Goal: Use online tool/utility

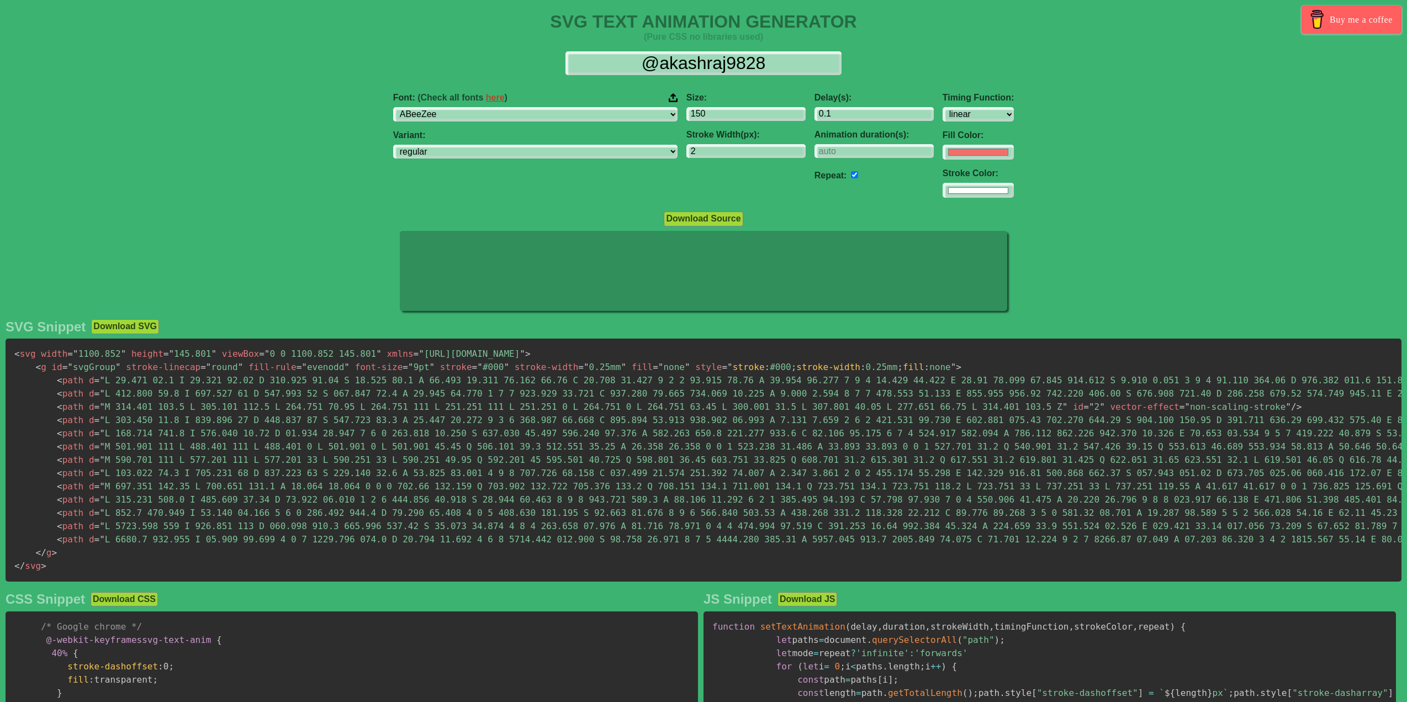
select select "linear"
click at [780, 65] on input "@akashraj9828" at bounding box center [704, 63] width 276 height 25
drag, startPoint x: 780, startPoint y: 65, endPoint x: 537, endPoint y: 69, distance: 243.6
click at [537, 69] on div "@akashraj9828" at bounding box center [703, 63] width 1389 height 25
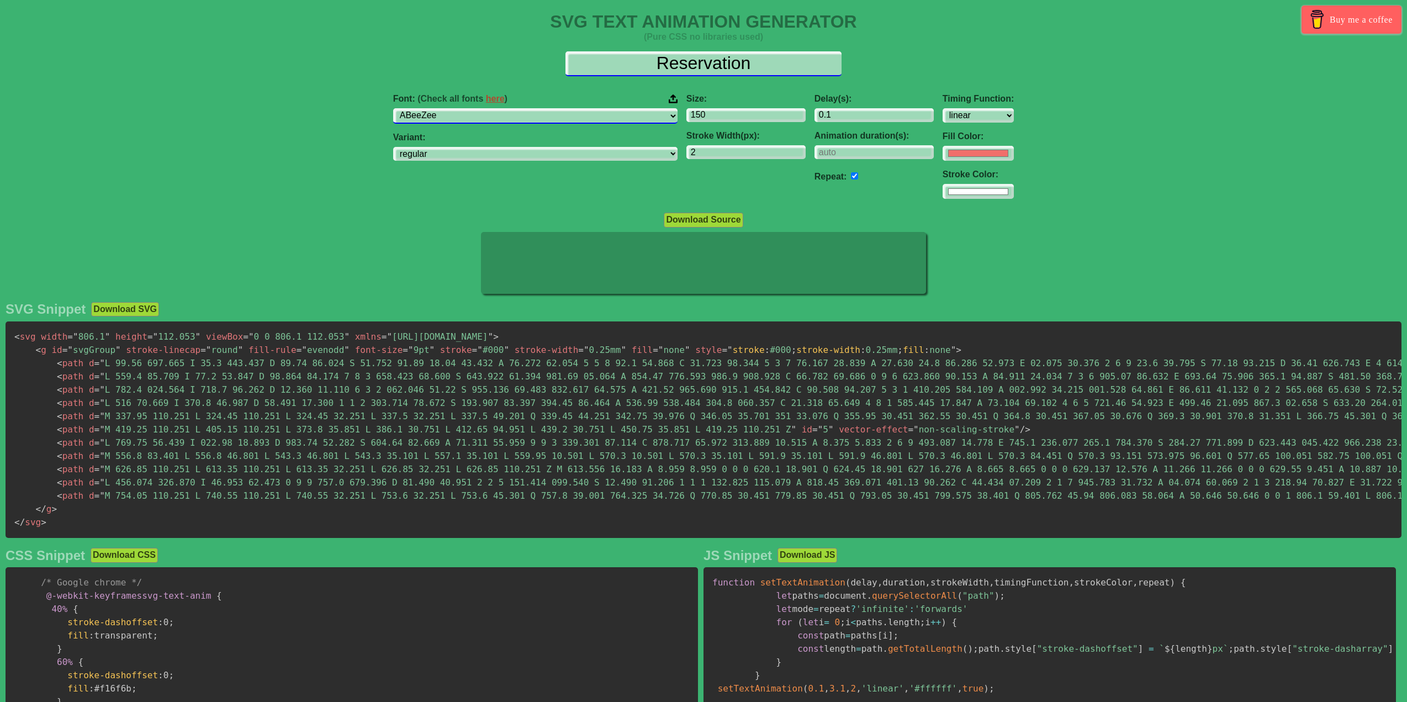
type input "Reservation"
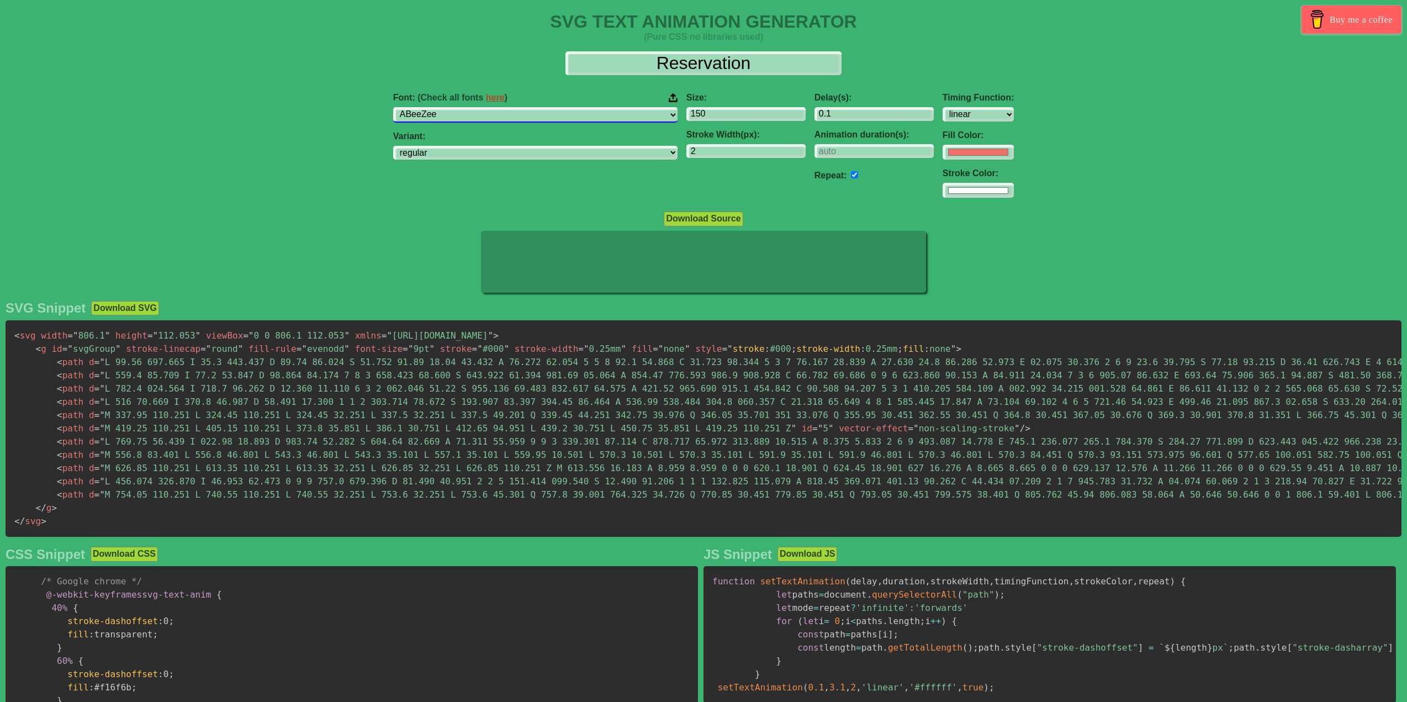
click at [573, 115] on select "ABeeZee [PERSON_NAME] Display AR One Sans [PERSON_NAME] Libre Aboreto Abril Fat…" at bounding box center [535, 114] width 284 height 15
select select "Caveat"
click at [448, 107] on select "ABeeZee [PERSON_NAME] Display AR One Sans [PERSON_NAME] Libre Aboreto Abril Fat…" at bounding box center [535, 114] width 284 height 15
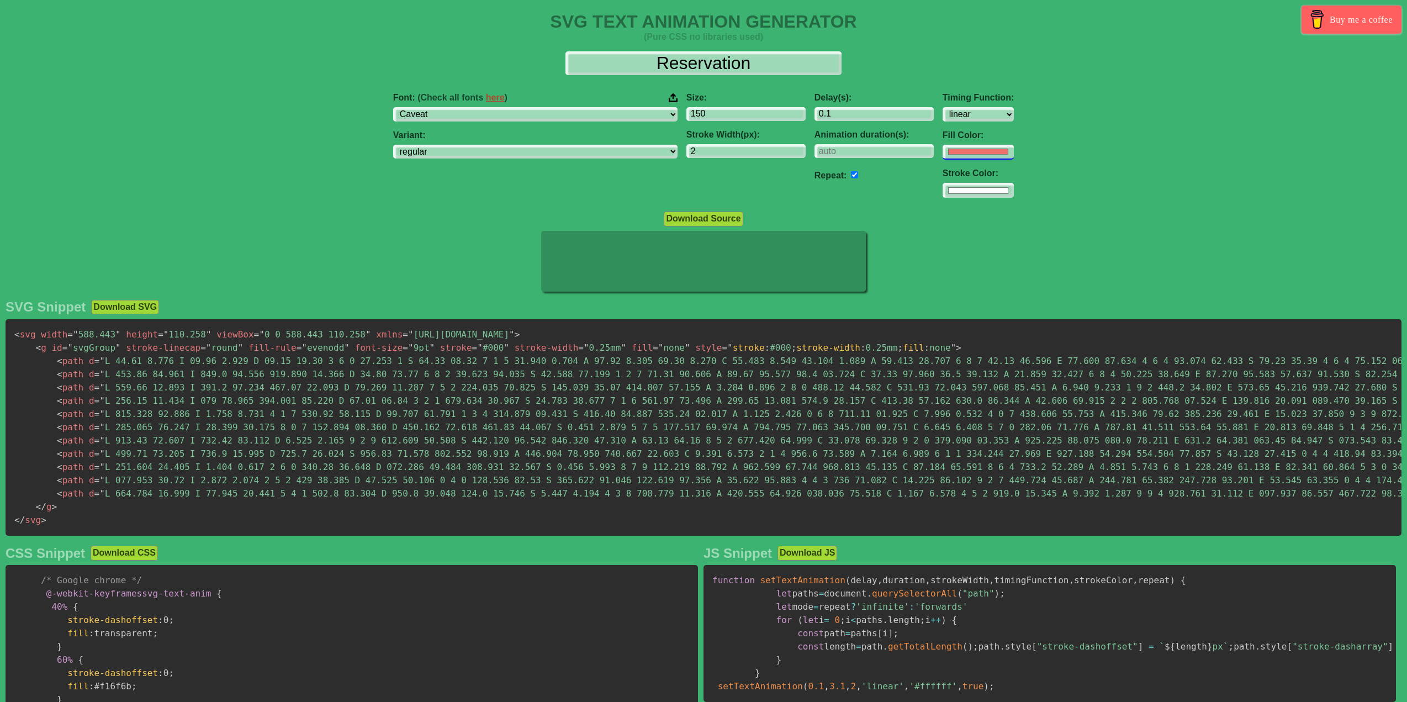
click at [943, 155] on input "#f16f6b" at bounding box center [978, 152] width 71 height 15
click at [815, 109] on input "0.1" at bounding box center [874, 114] width 119 height 15
type input "#ffffff"
click at [815, 111] on input "0.1" at bounding box center [874, 114] width 119 height 15
drag, startPoint x: 774, startPoint y: 120, endPoint x: 763, endPoint y: 118, distance: 11.4
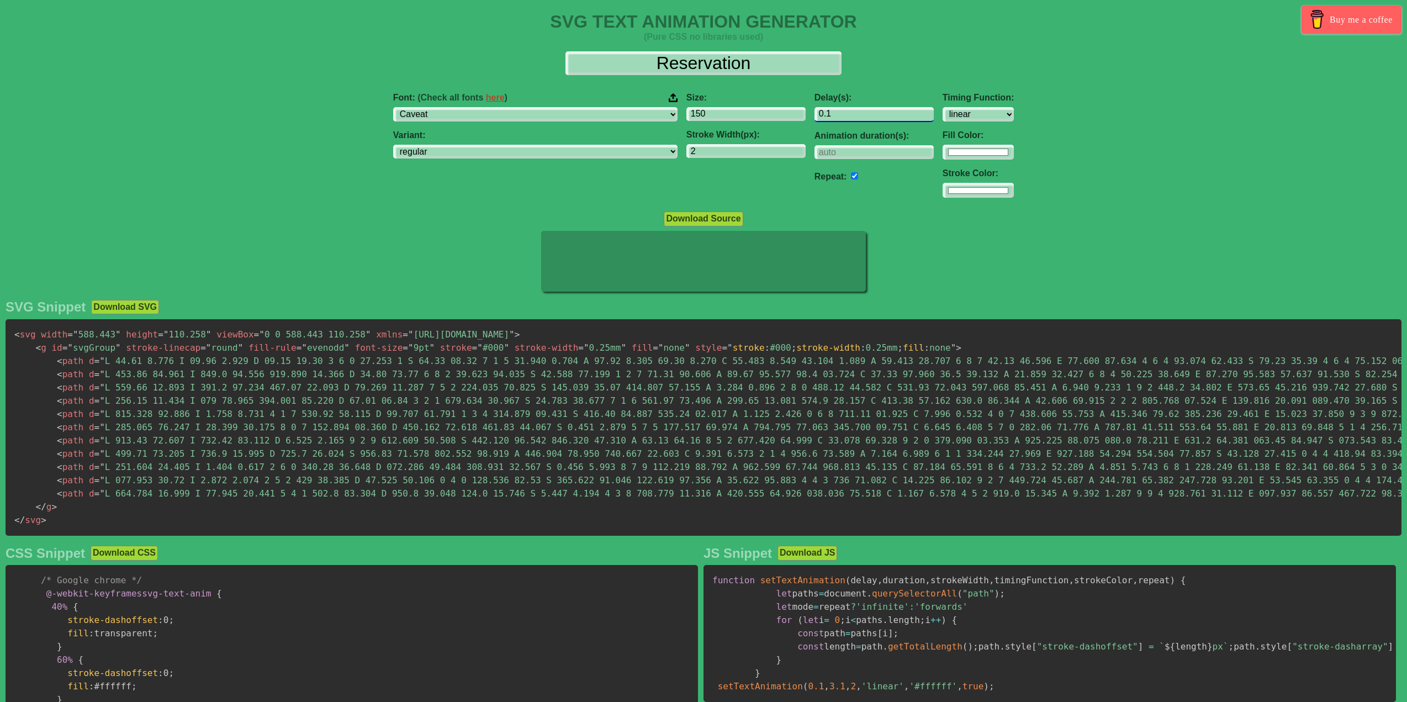
click at [815, 118] on input "0.1" at bounding box center [874, 114] width 119 height 15
type input "0.3"
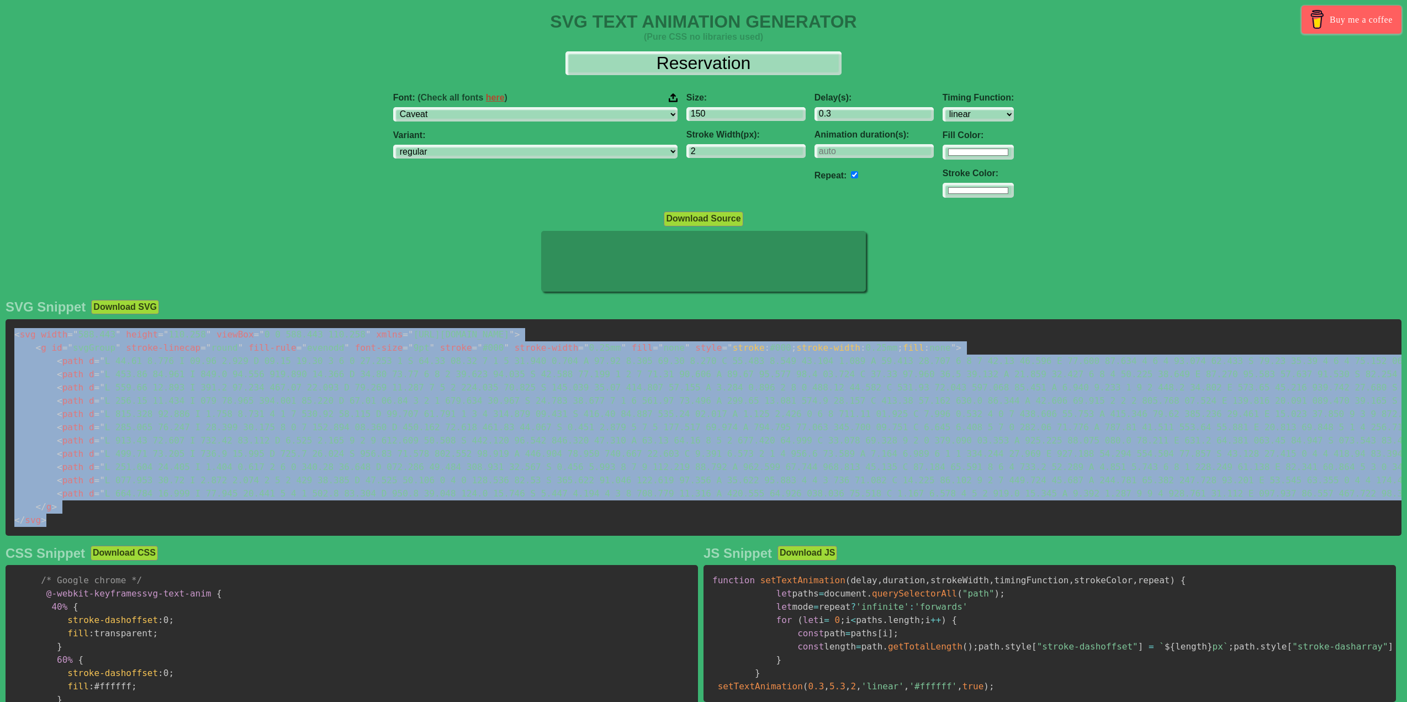
drag, startPoint x: 45, startPoint y: 527, endPoint x: 12, endPoint y: 339, distance: 190.8
click at [12, 339] on pre "< svg width = " 588.443 " height = " 110.258 " viewBox = " 0 0 588.443 110.258 …" at bounding box center [704, 427] width 1396 height 216
copy code "< svg width = " 588.443 " height = " 110.258 " viewBox = " 0 0 588.443 110.258 …"
